Goal: Contribute content: Add original content to the website for others to see

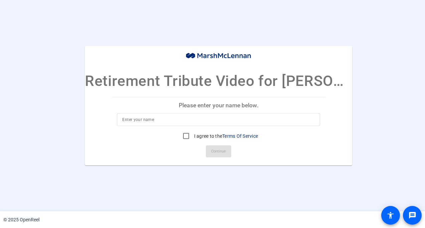
click at [168, 121] on input at bounding box center [218, 120] width 193 height 8
type input "[PERSON_NAME]"
click at [185, 136] on input "I agree to the Terms Of Service" at bounding box center [186, 135] width 13 height 13
checkbox input "true"
click at [217, 149] on span "Continue" at bounding box center [218, 151] width 15 height 10
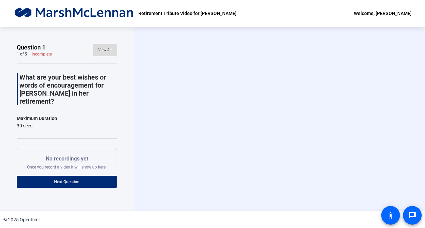
click at [99, 49] on span "View All" at bounding box center [104, 50] width 13 height 10
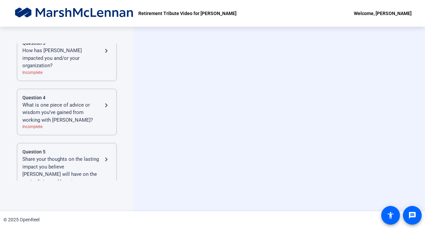
scroll to position [143, 0]
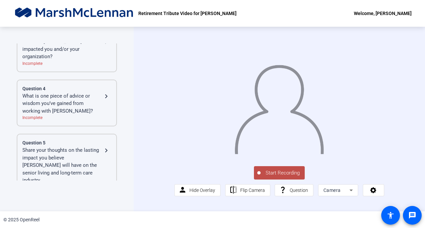
click at [280, 173] on span "Start Recording" at bounding box center [283, 173] width 44 height 8
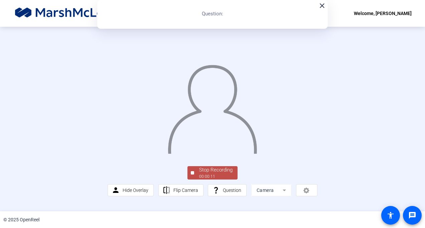
click at [219, 171] on div "Stop Recording" at bounding box center [215, 170] width 33 height 8
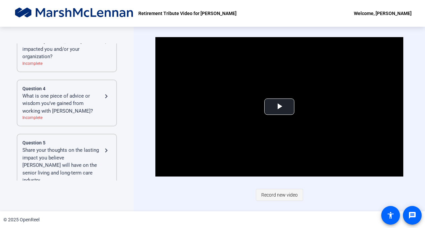
click at [277, 193] on span "Record new video" at bounding box center [280, 195] width 36 height 13
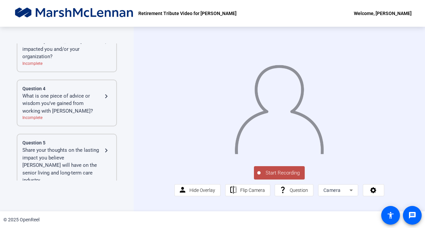
click at [275, 177] on span "Start Recording" at bounding box center [283, 173] width 44 height 8
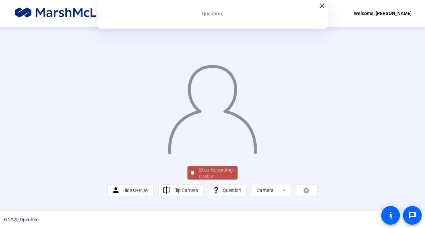
click at [211, 174] on div "Stop Recording" at bounding box center [215, 170] width 33 height 8
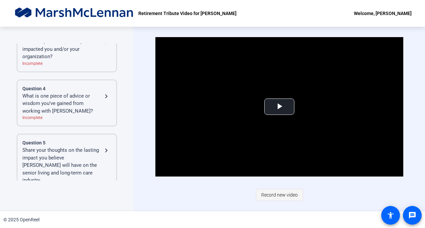
click at [280, 194] on span "Record new video" at bounding box center [280, 195] width 36 height 13
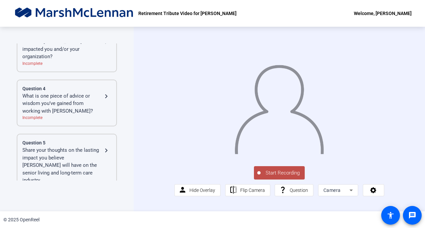
click at [276, 177] on span "Start Recording" at bounding box center [283, 173] width 44 height 8
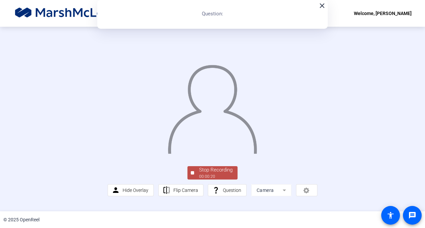
click at [211, 174] on div "Stop Recording" at bounding box center [215, 170] width 33 height 8
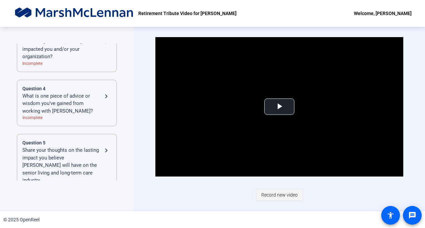
click at [278, 195] on span "Record new video" at bounding box center [280, 195] width 36 height 13
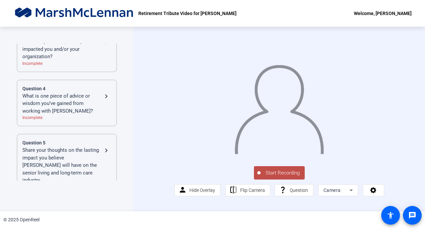
click at [278, 177] on span "Start Recording" at bounding box center [283, 173] width 44 height 8
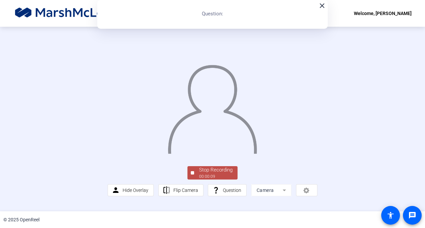
click at [205, 174] on div "Stop Recording" at bounding box center [215, 170] width 33 height 8
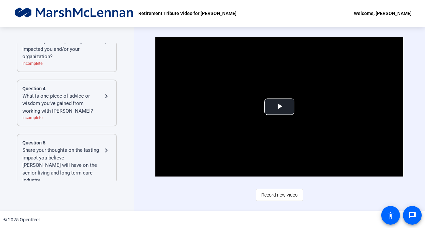
click at [281, 197] on span "Record new video" at bounding box center [280, 195] width 36 height 13
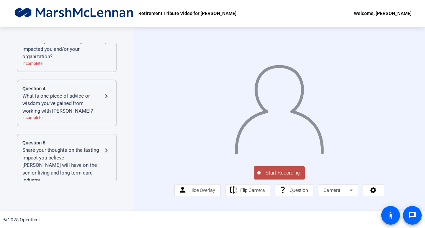
click at [276, 177] on span "Start Recording" at bounding box center [283, 173] width 44 height 8
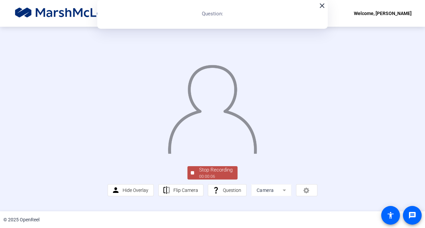
click at [210, 174] on div "Stop Recording" at bounding box center [215, 170] width 33 height 8
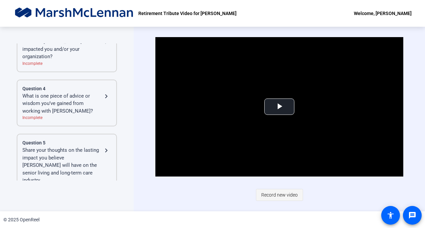
click at [278, 193] on span "Record new video" at bounding box center [280, 195] width 36 height 13
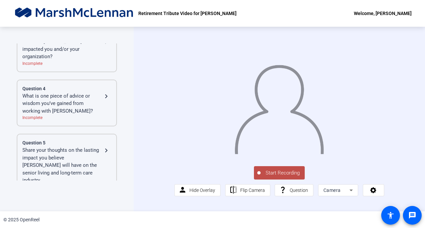
click at [276, 177] on span "Start Recording" at bounding box center [283, 173] width 44 height 8
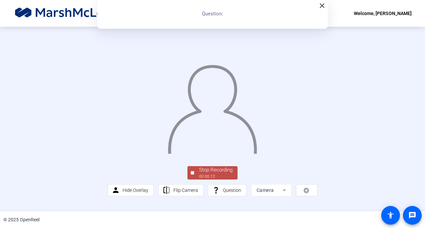
click at [213, 174] on div "Stop Recording" at bounding box center [215, 170] width 33 height 8
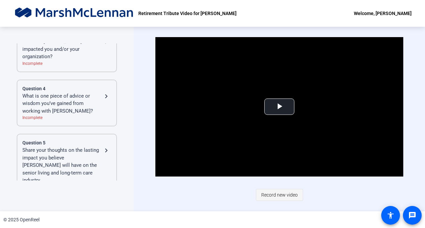
click at [279, 195] on span "Record new video" at bounding box center [280, 195] width 36 height 13
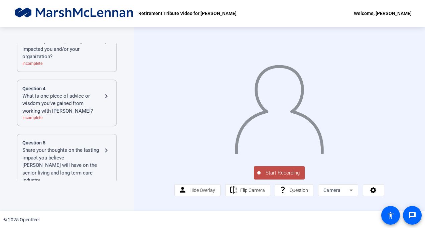
click at [273, 177] on span "Start Recording" at bounding box center [283, 173] width 44 height 8
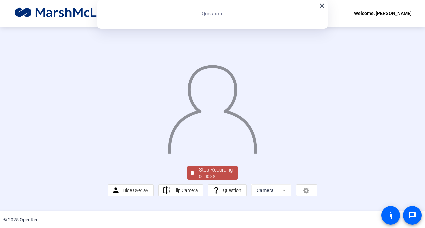
click at [217, 211] on div "© 2025 OpenReel" at bounding box center [212, 219] width 425 height 17
click at [207, 174] on div "Stop Recording" at bounding box center [215, 170] width 33 height 8
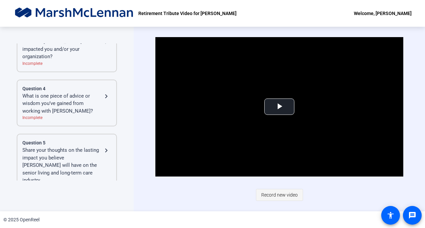
click at [276, 194] on span "Record new video" at bounding box center [280, 195] width 36 height 13
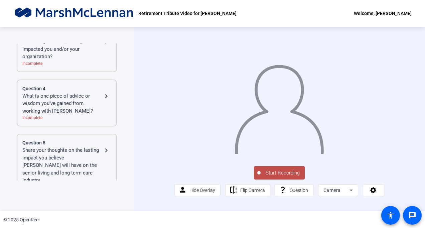
click at [276, 177] on span "Start Recording" at bounding box center [283, 173] width 44 height 8
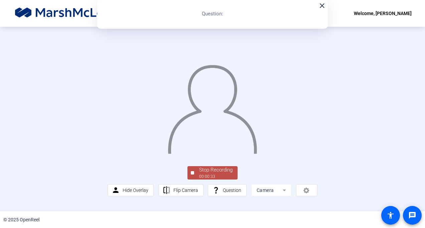
click at [212, 174] on div "Stop Recording" at bounding box center [215, 170] width 33 height 8
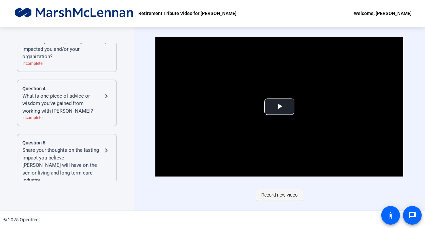
click at [279, 193] on span "Record new video" at bounding box center [280, 195] width 36 height 13
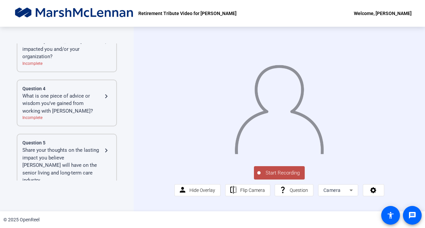
click at [275, 177] on span "Start Recording" at bounding box center [283, 173] width 44 height 8
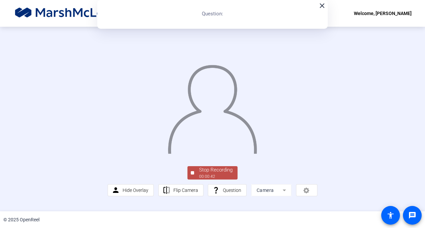
click at [214, 174] on div "Stop Recording" at bounding box center [215, 170] width 33 height 8
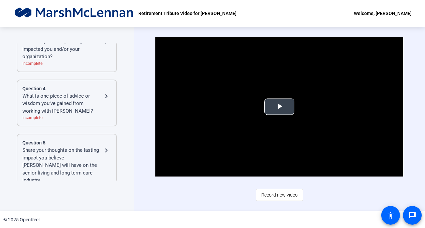
click at [280, 107] on span "Video Player" at bounding box center [280, 107] width 0 height 0
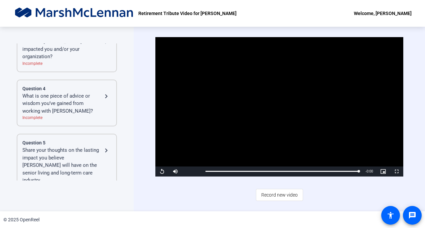
click at [148, 202] on div "Video Player is loading. Play Video Replay Mute Current Time 0:43 / Duration 0:…" at bounding box center [280, 119] width 292 height 185
click at [42, 146] on div "Share your thoughts on the lasting impact you believe [PERSON_NAME] will have o…" at bounding box center [62, 165] width 80 height 38
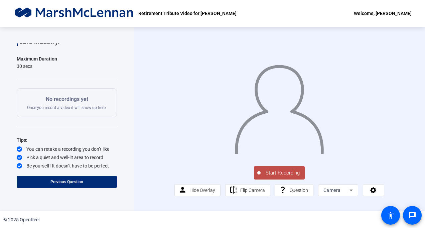
click at [277, 177] on span "Start Recording" at bounding box center [283, 173] width 44 height 8
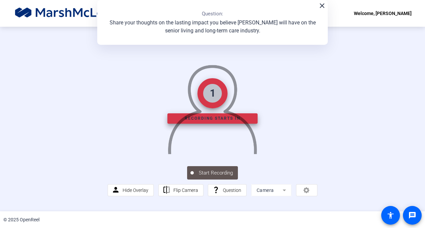
click at [321, 4] on mat-icon "close" at bounding box center [322, 6] width 8 height 8
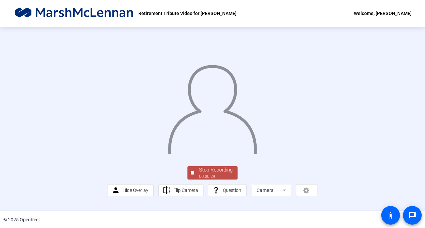
scroll to position [17, 0]
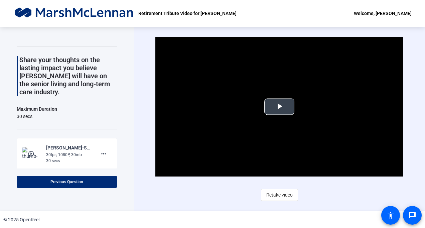
click at [280, 107] on span "Video Player" at bounding box center [280, 107] width 0 height 0
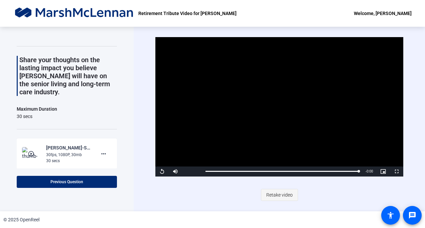
click at [272, 193] on span "Retake video" at bounding box center [280, 195] width 26 height 13
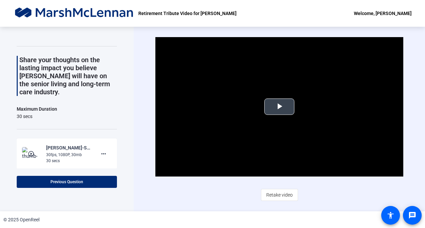
click at [280, 107] on span "Video Player" at bounding box center [280, 107] width 0 height 0
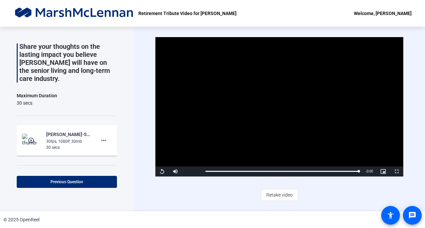
scroll to position [70, 0]
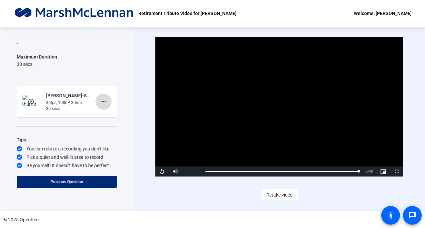
click at [100, 100] on mat-icon "more_horiz" at bounding box center [104, 102] width 8 height 8
click at [100, 100] on div at bounding box center [212, 114] width 425 height 228
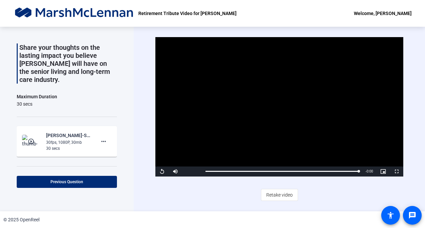
scroll to position [0, 0]
